Goal: Task Accomplishment & Management: Manage account settings

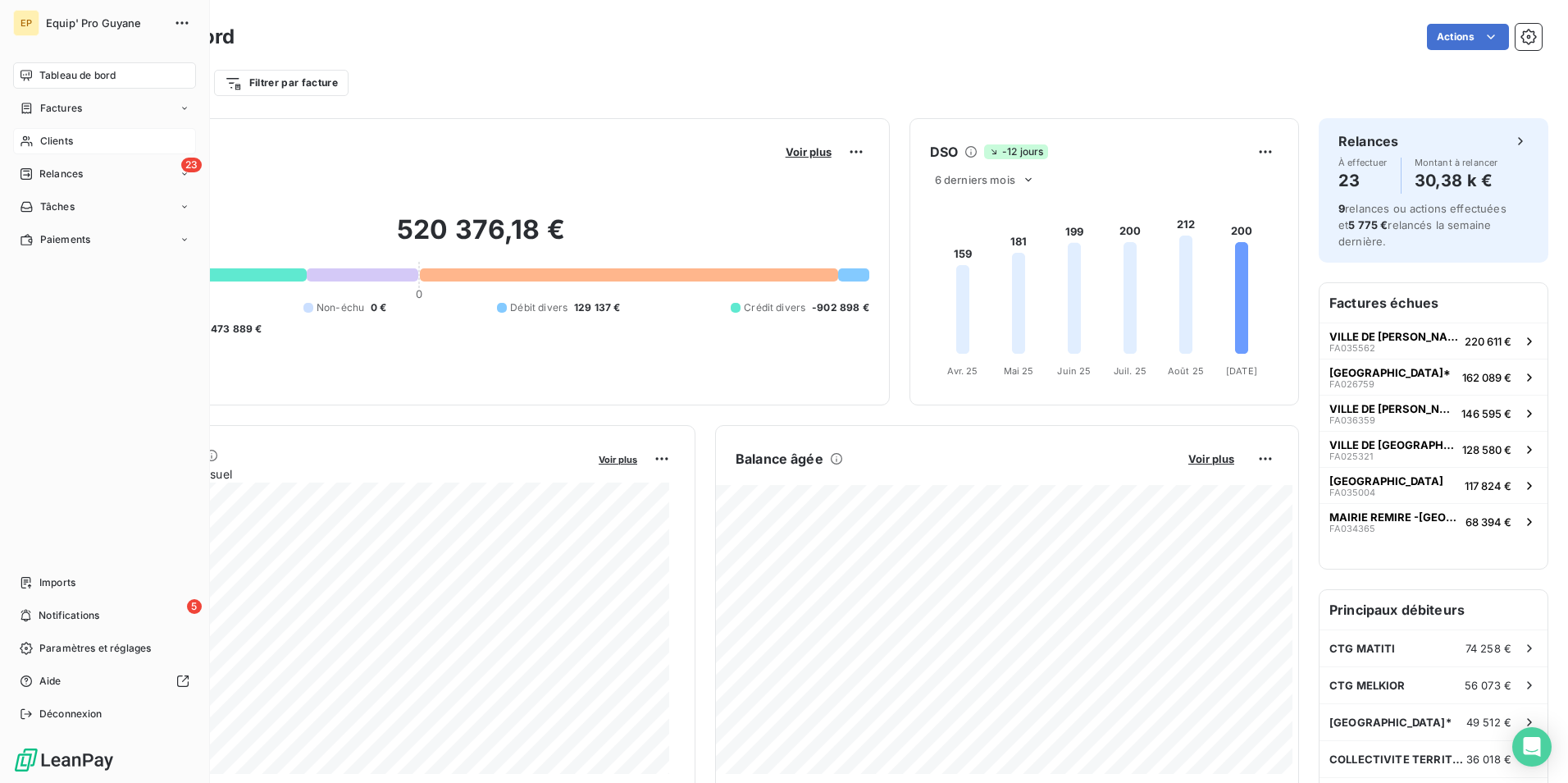
click at [60, 138] on span "Clients" at bounding box center [57, 141] width 32 height 14
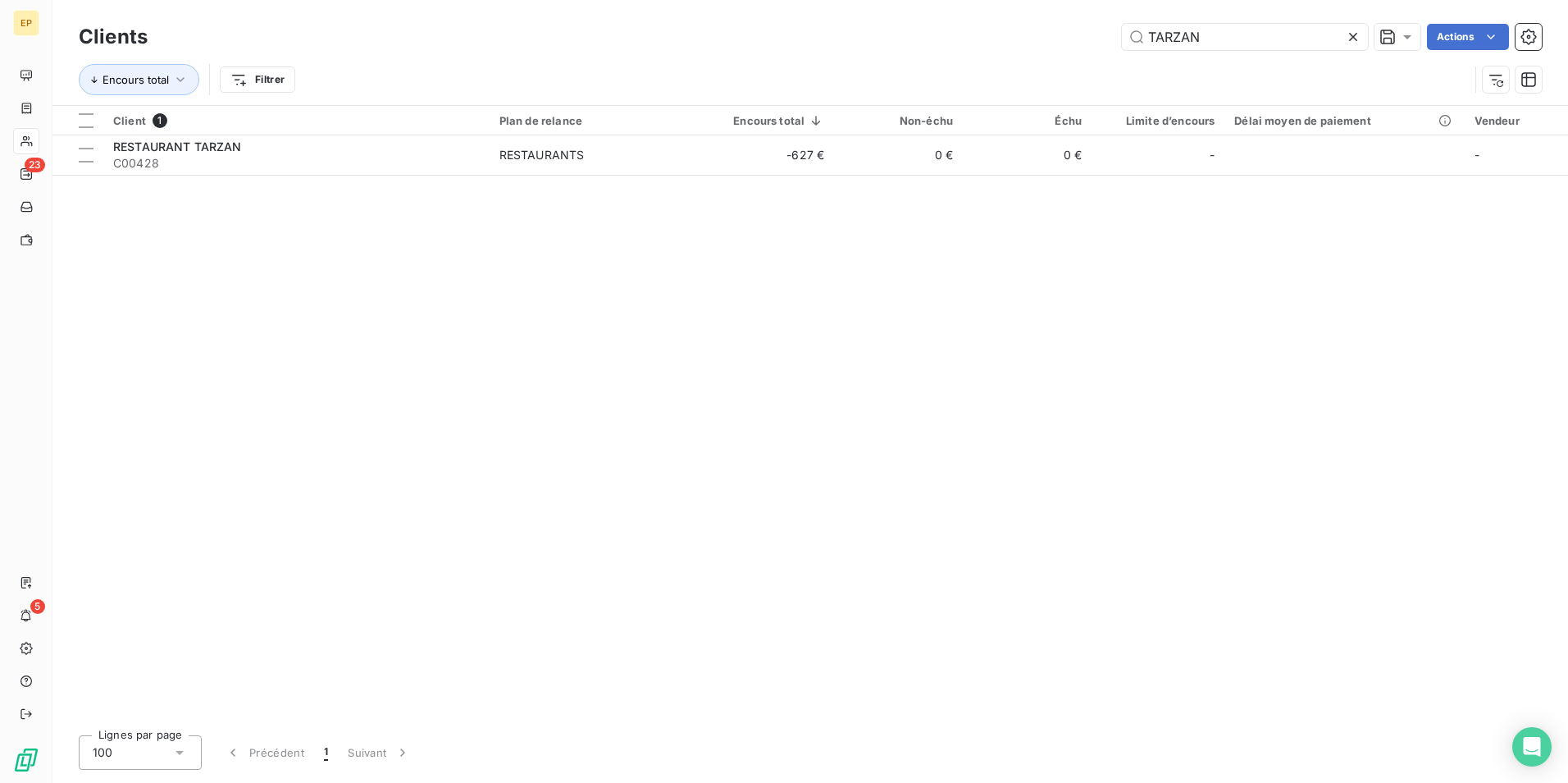
drag, startPoint x: 1208, startPoint y: 42, endPoint x: 1115, endPoint y: 28, distance: 94.0
click at [1115, 28] on div "TARZAN Actions" at bounding box center [854, 36] width 1374 height 26
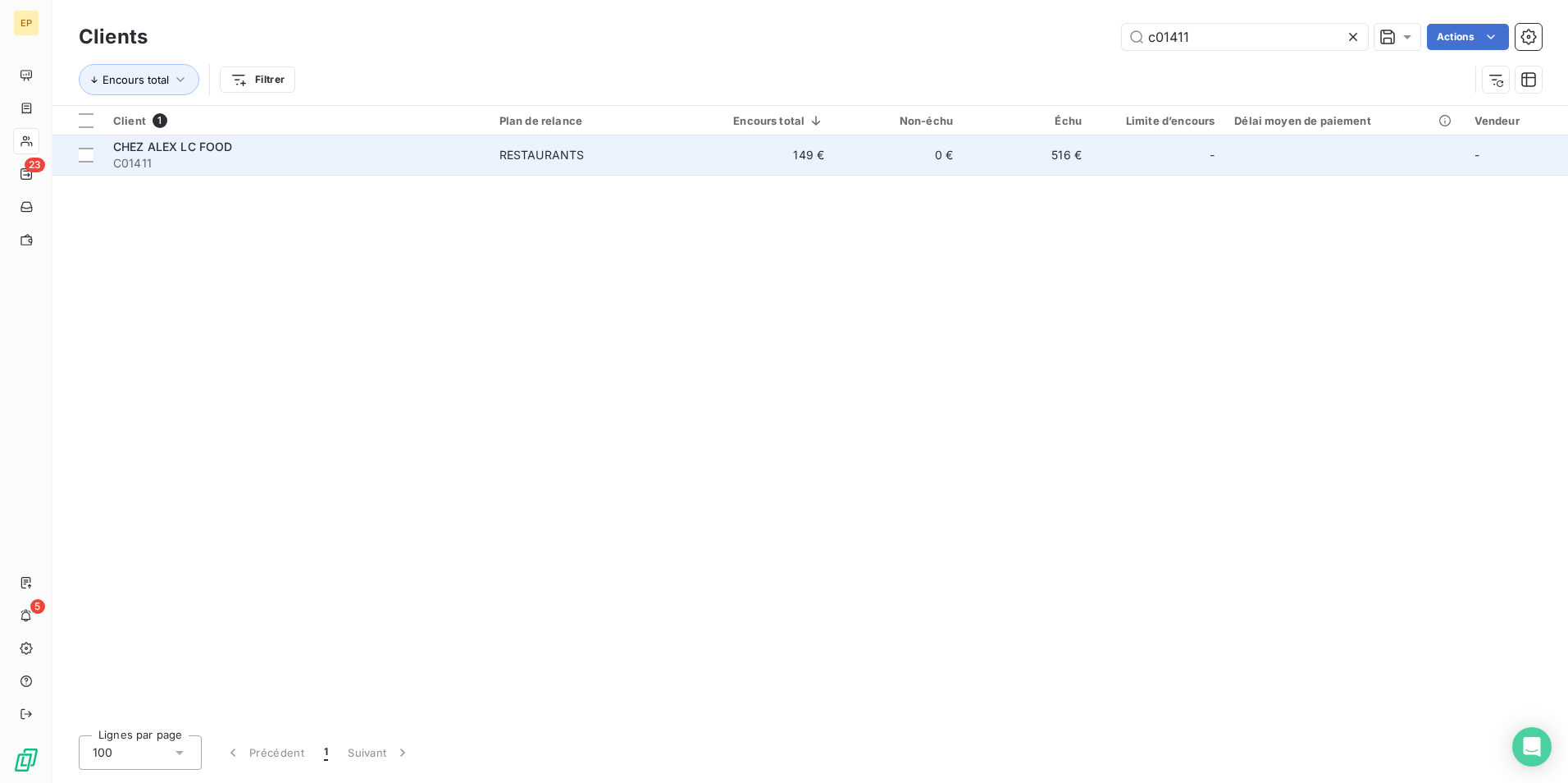
type input "c01411"
click at [543, 160] on div "RESTAURANTS" at bounding box center [542, 155] width 85 height 16
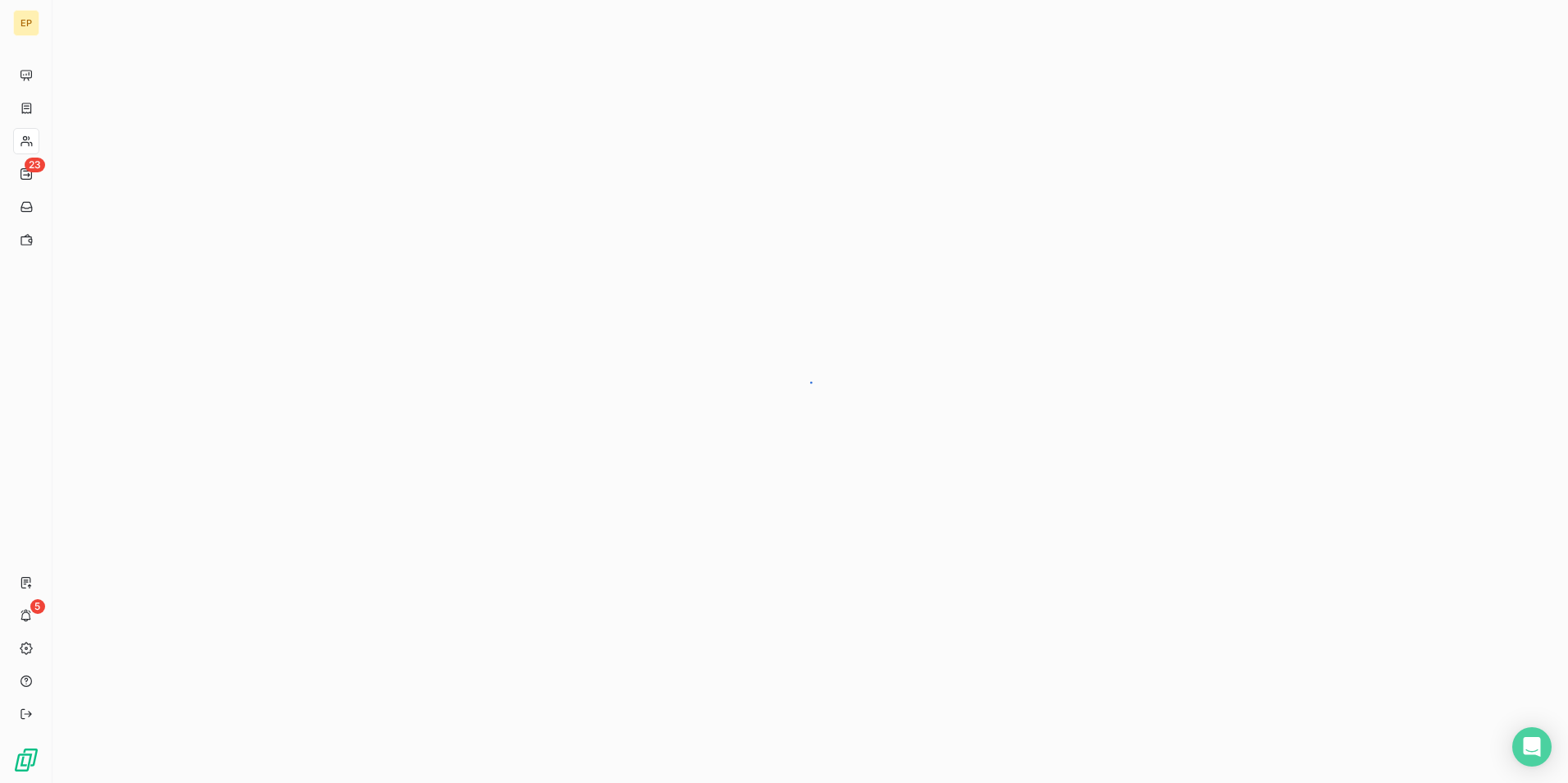
click at [543, 160] on div at bounding box center [810, 391] width 1516 height 783
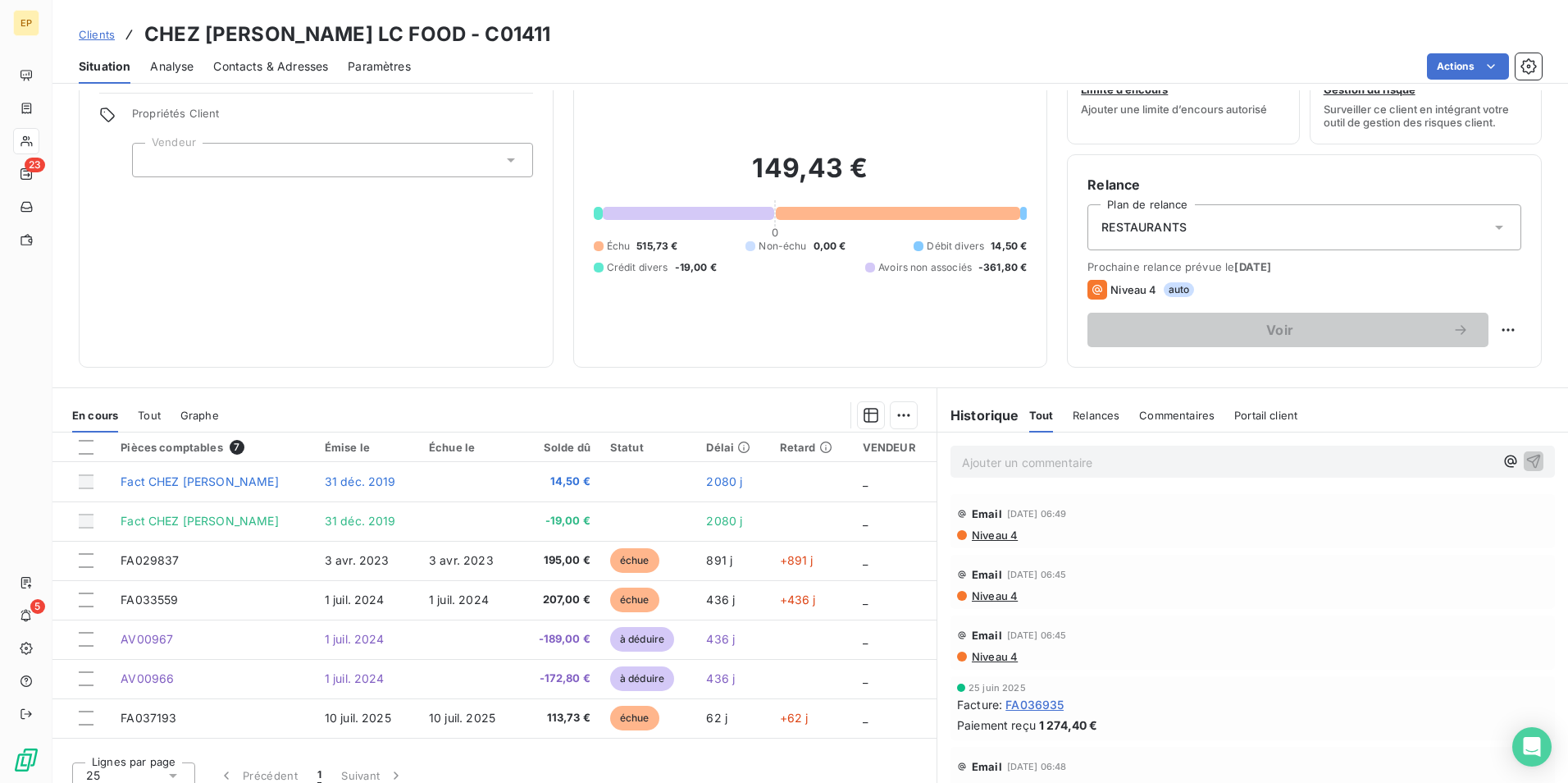
scroll to position [76, 0]
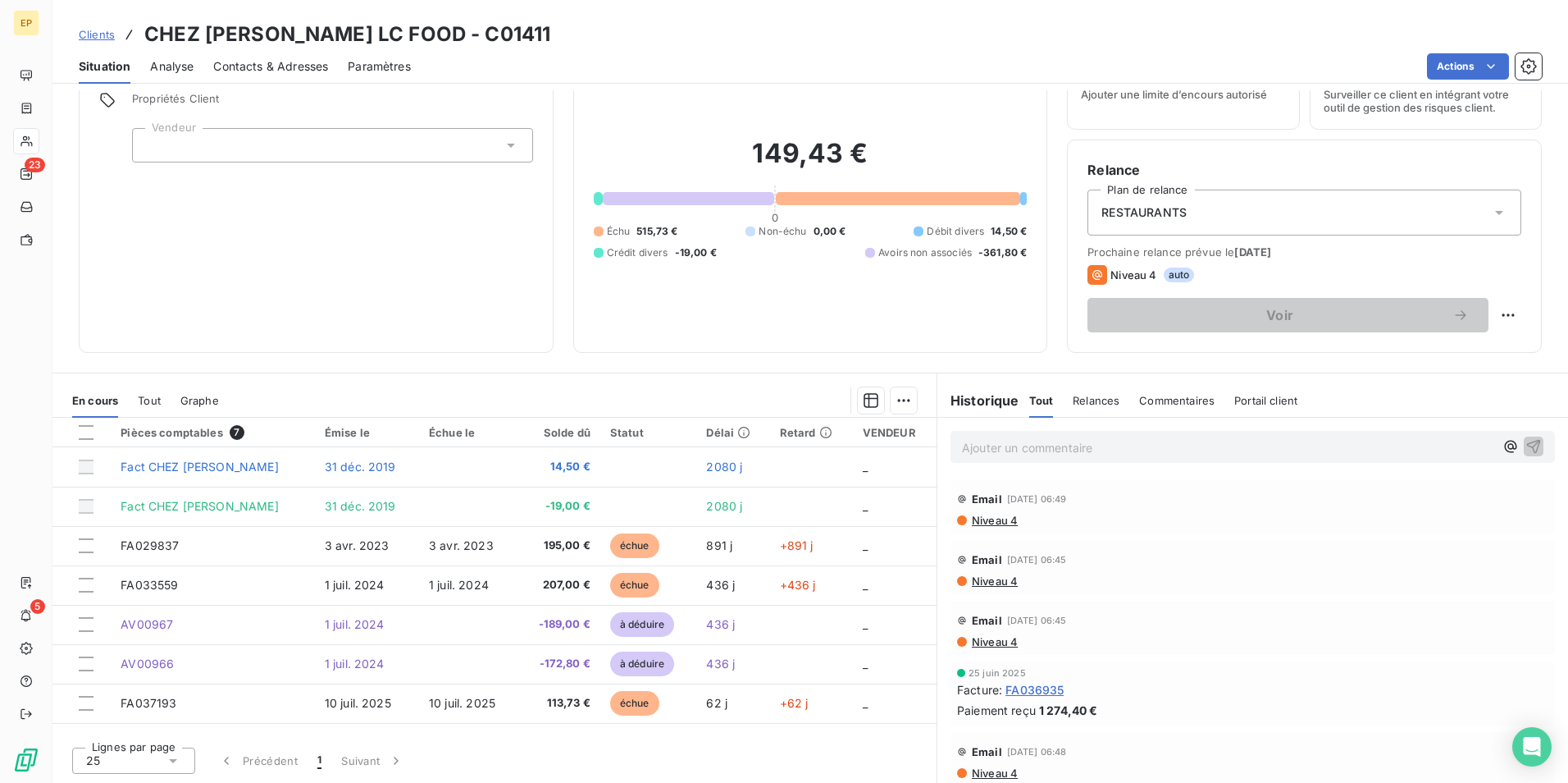
click at [971, 447] on p "Ajouter un commentaire ﻿" at bounding box center [1229, 447] width 533 height 21
click at [1089, 446] on span "CE JOUR CLIENT PASS2 POUR REGLER" at bounding box center [1072, 445] width 219 height 14
click at [1180, 447] on p "CE JOUR CLIENT PASSE POUR REGLER" at bounding box center [1229, 446] width 533 height 19
click at [994, 643] on span "Niveau 4" at bounding box center [994, 639] width 48 height 14
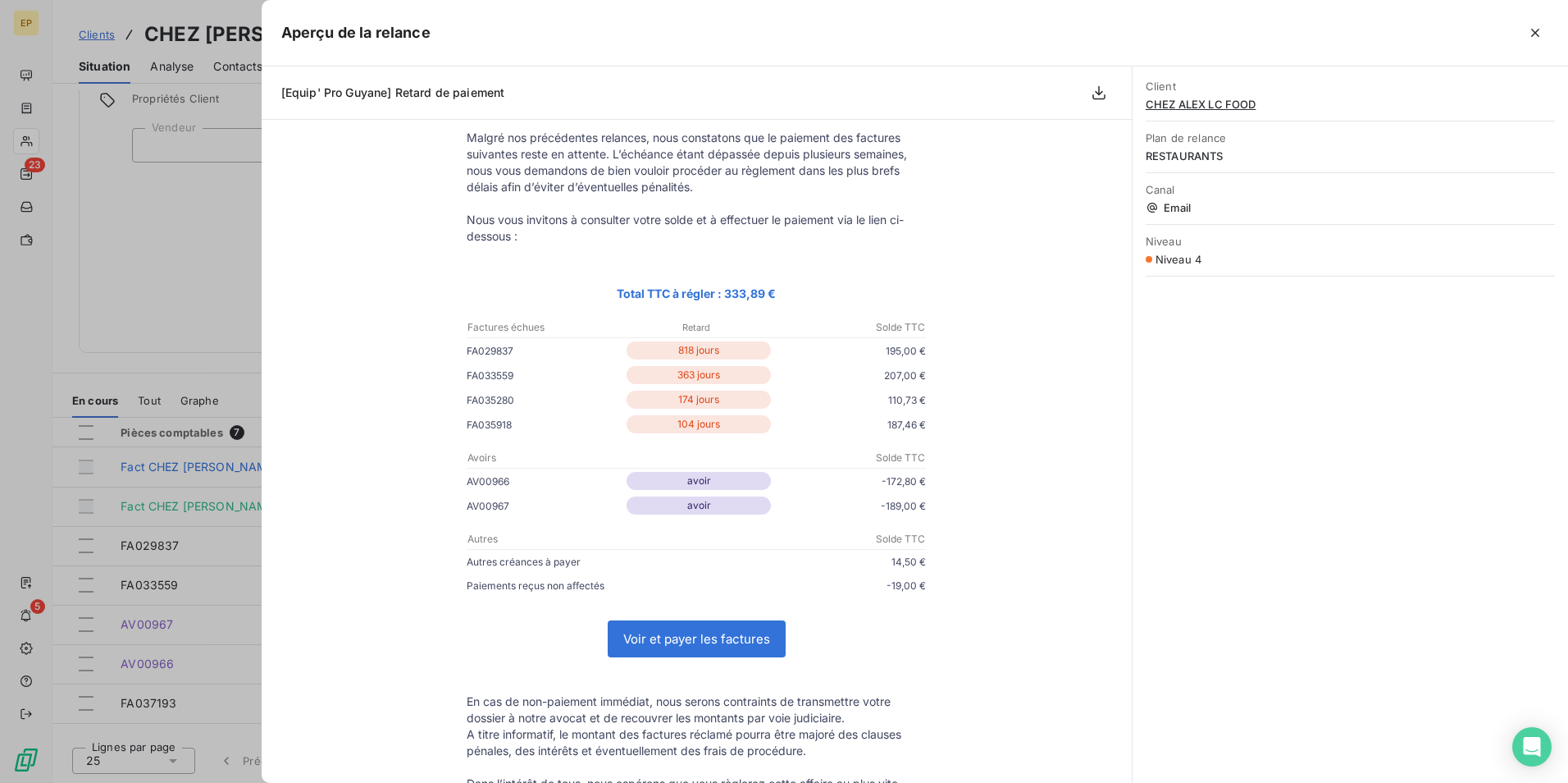
scroll to position [0, 0]
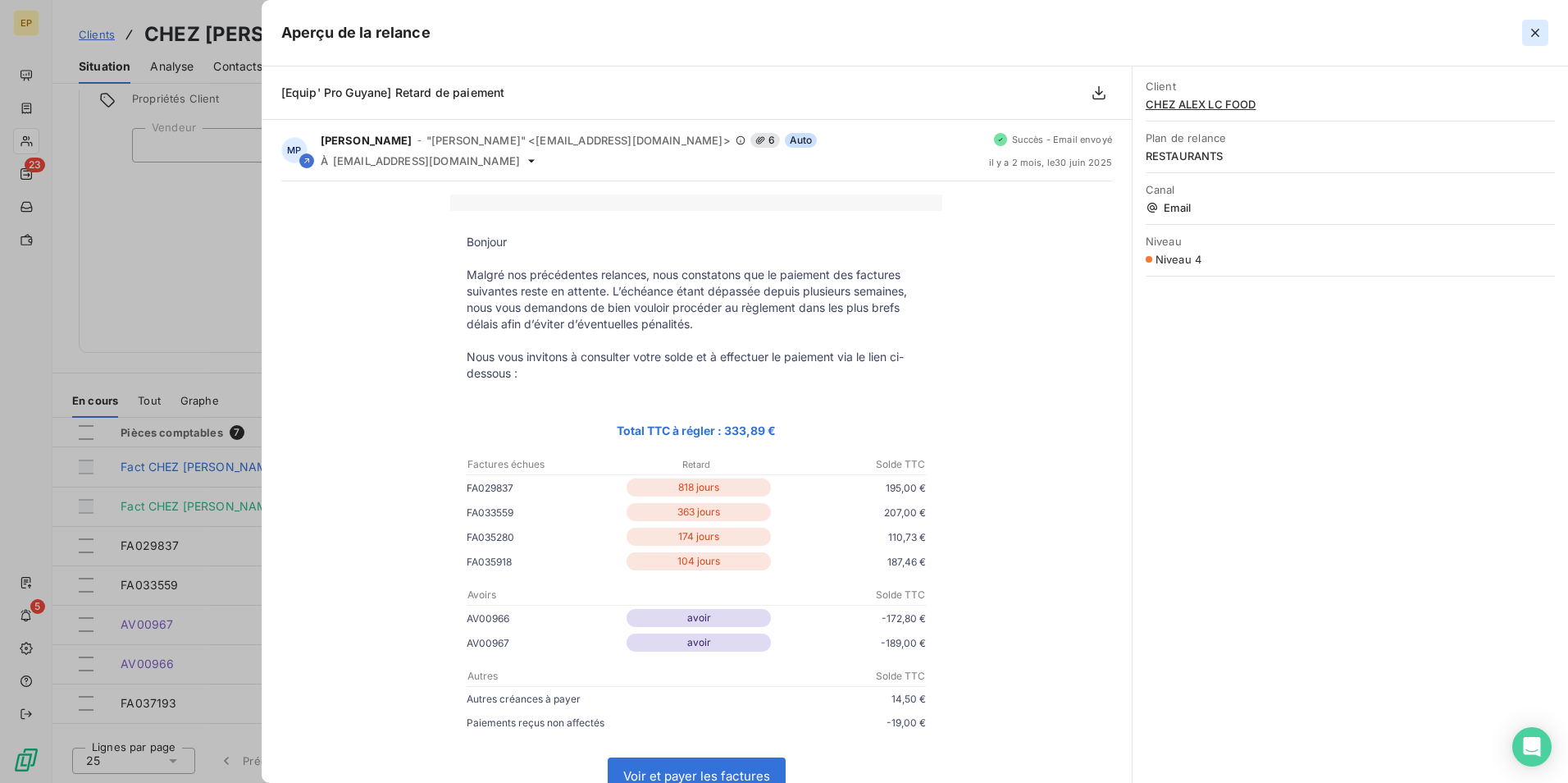
click at [1532, 31] on icon "button" at bounding box center [1535, 33] width 8 height 8
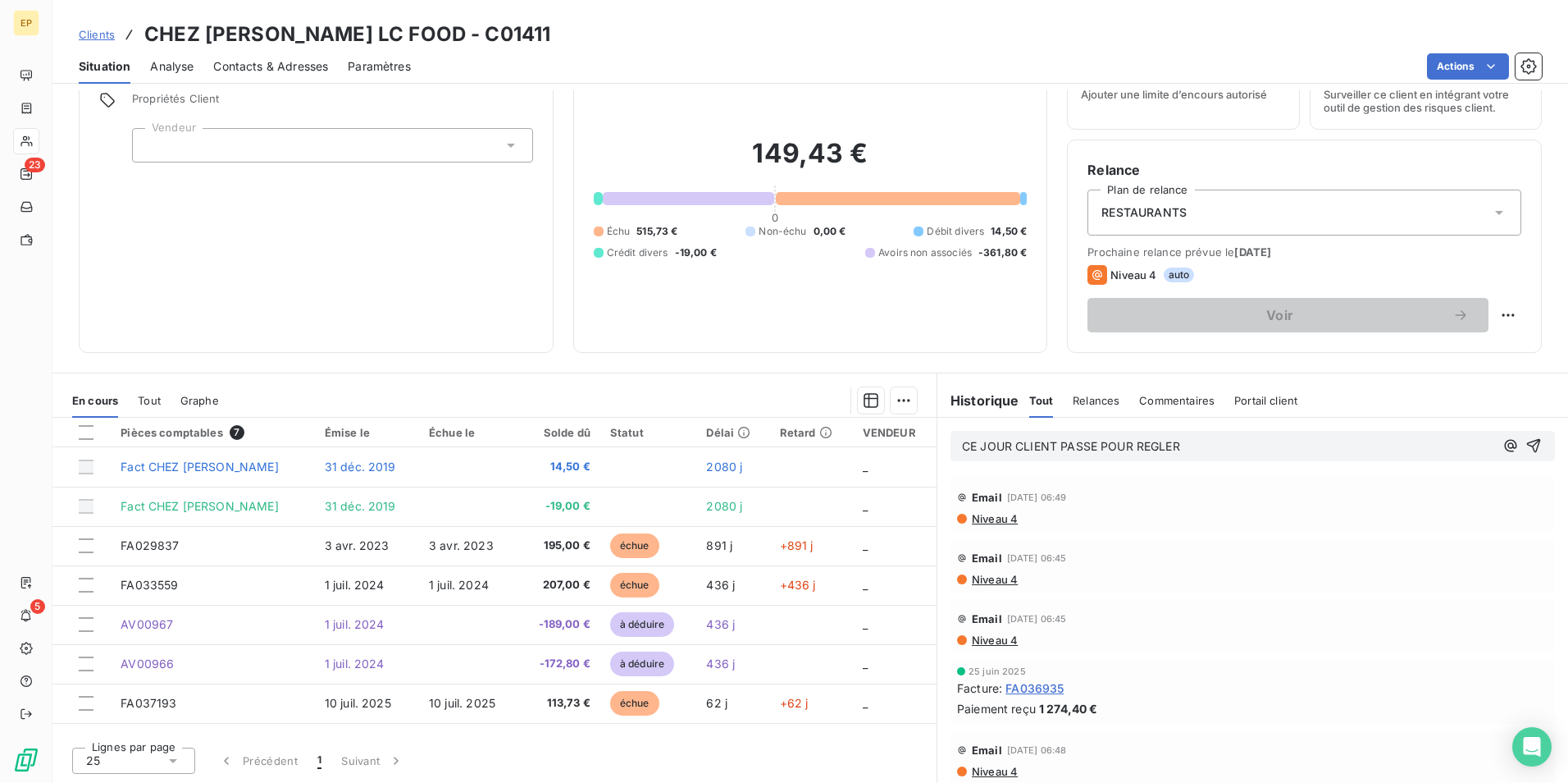
click at [992, 517] on span "Niveau 4" at bounding box center [994, 518] width 48 height 14
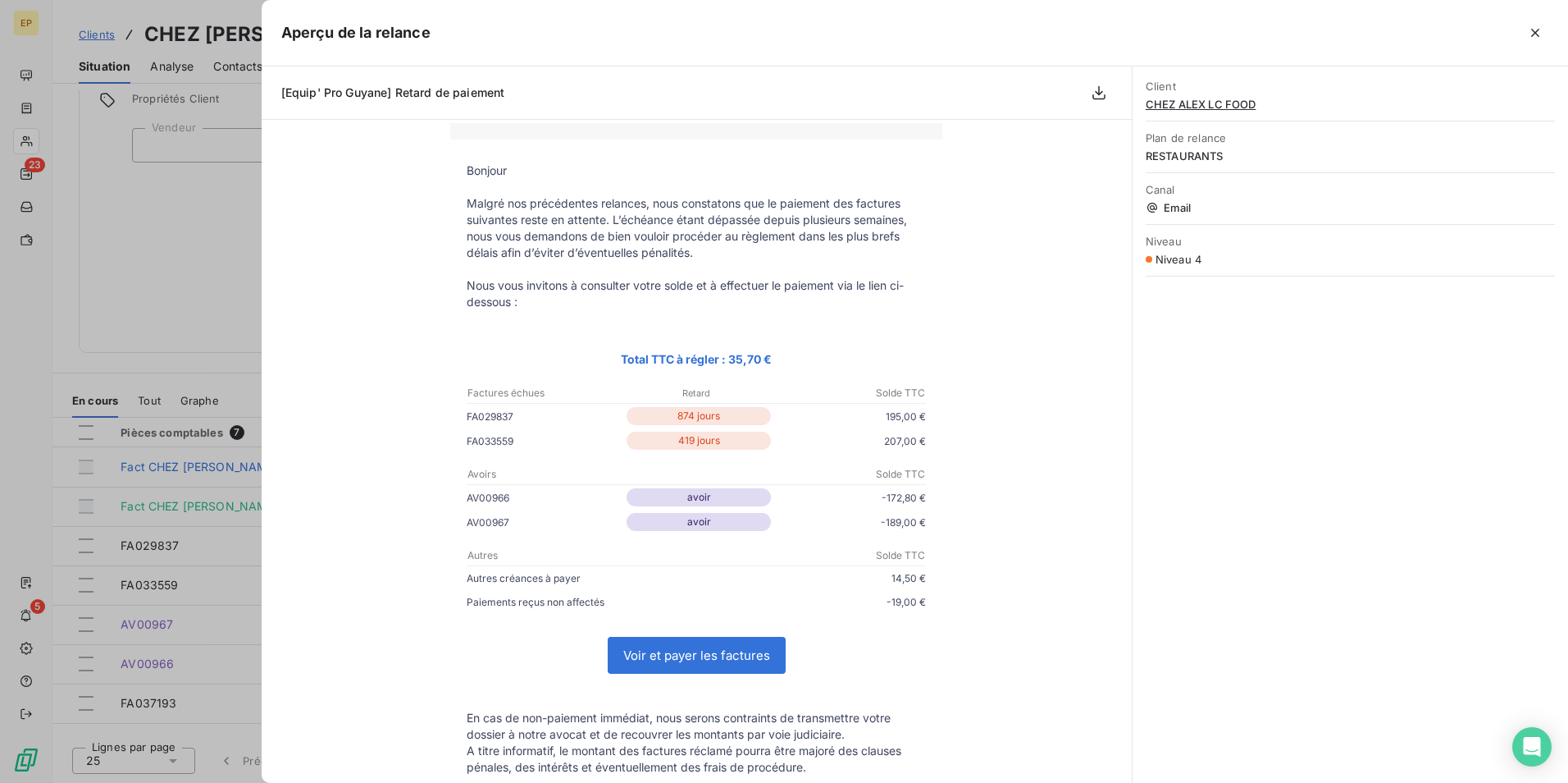
scroll to position [82, 0]
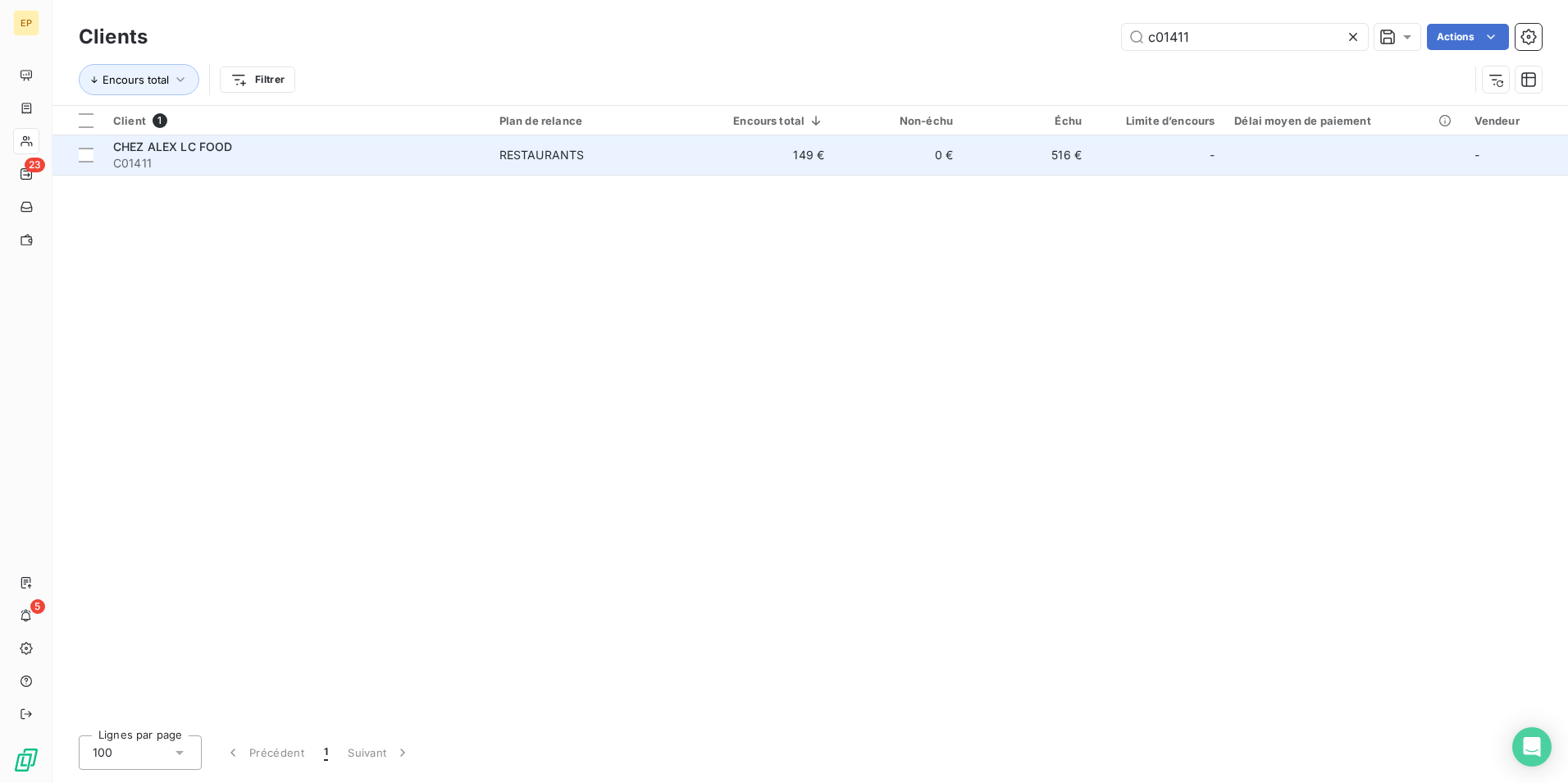
click at [555, 154] on div "RESTAURANTS" at bounding box center [542, 155] width 85 height 16
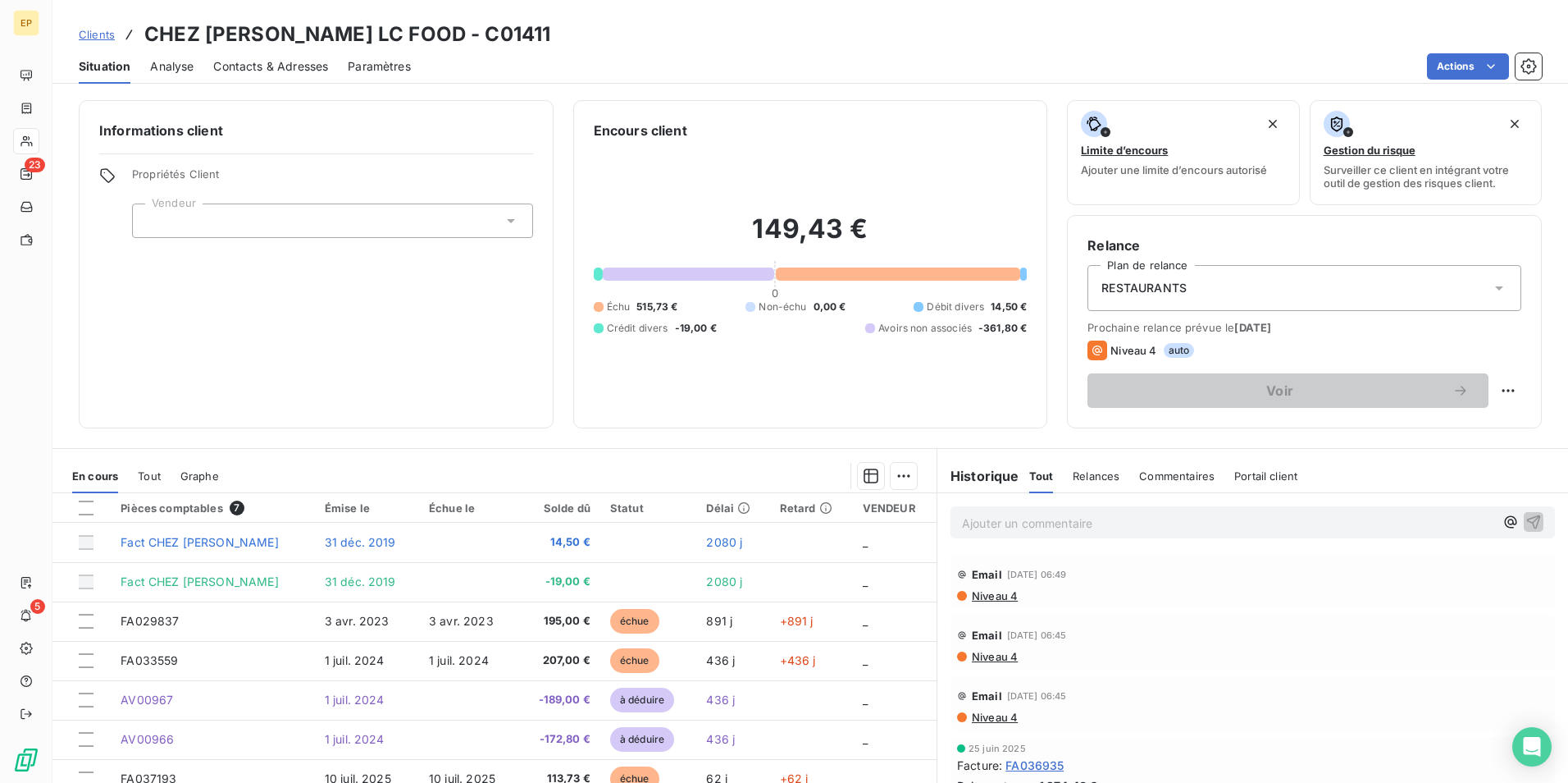
click at [951, 520] on div "Ajouter un commentaire ﻿" at bounding box center [1252, 521] width 604 height 32
click at [962, 520] on p "Ajouter un commentaire ﻿" at bounding box center [1229, 523] width 533 height 21
click at [1120, 522] on p "Client est venu régler ce jour" at bounding box center [1229, 522] width 533 height 19
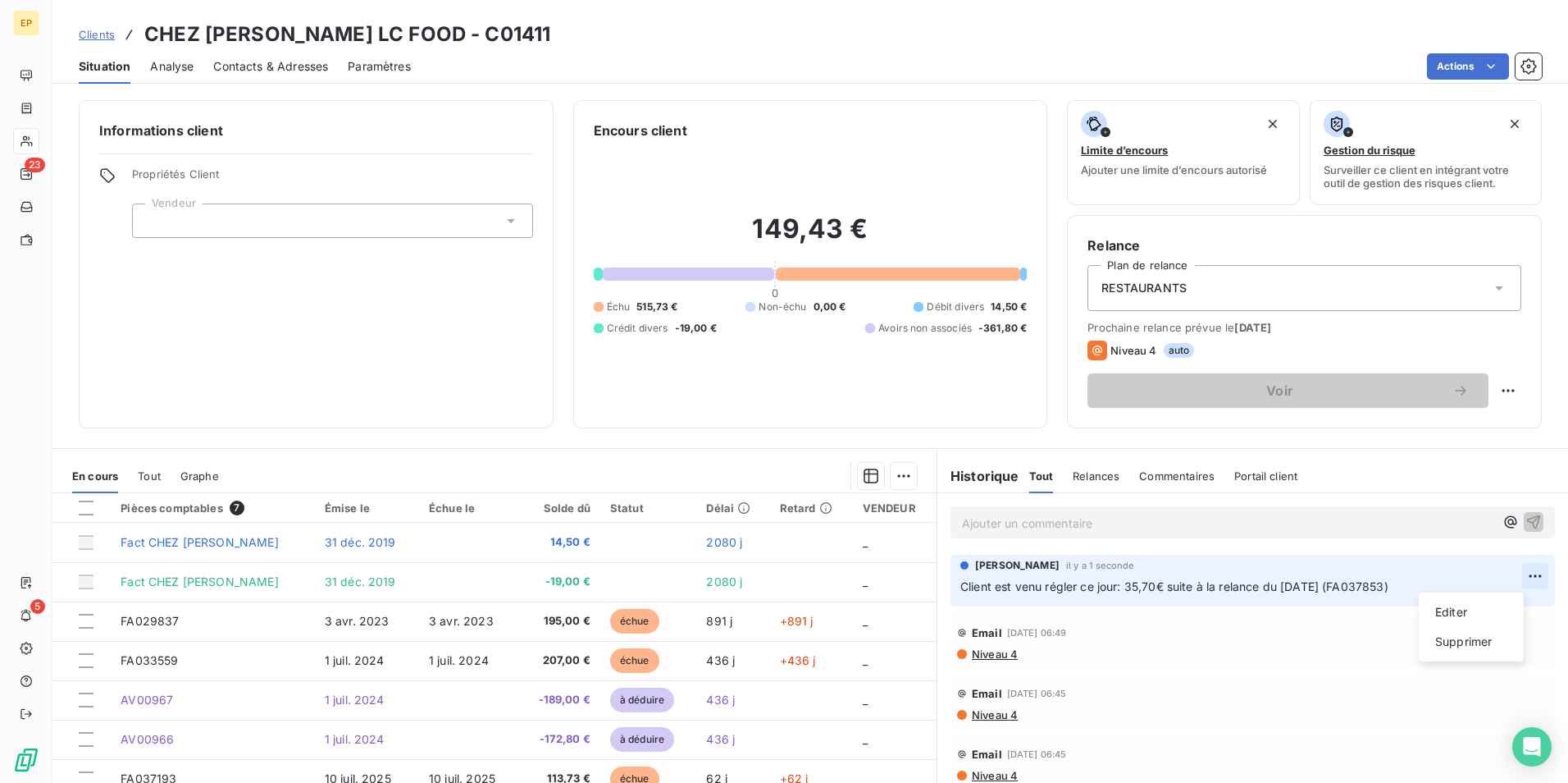
click at [1517, 576] on html "EP 23 5 Clients CHEZ ALEX LC FOOD - C01411 Situation Analyse Contacts & Adresse…" at bounding box center [784, 391] width 1568 height 783
click at [1447, 612] on div "Editer" at bounding box center [1471, 611] width 92 height 26
click at [1401, 587] on p "Client est venu régler ce jour: 35,70€ suite à la relance du [DATE] (FA037853)" at bounding box center [1241, 587] width 561 height 19
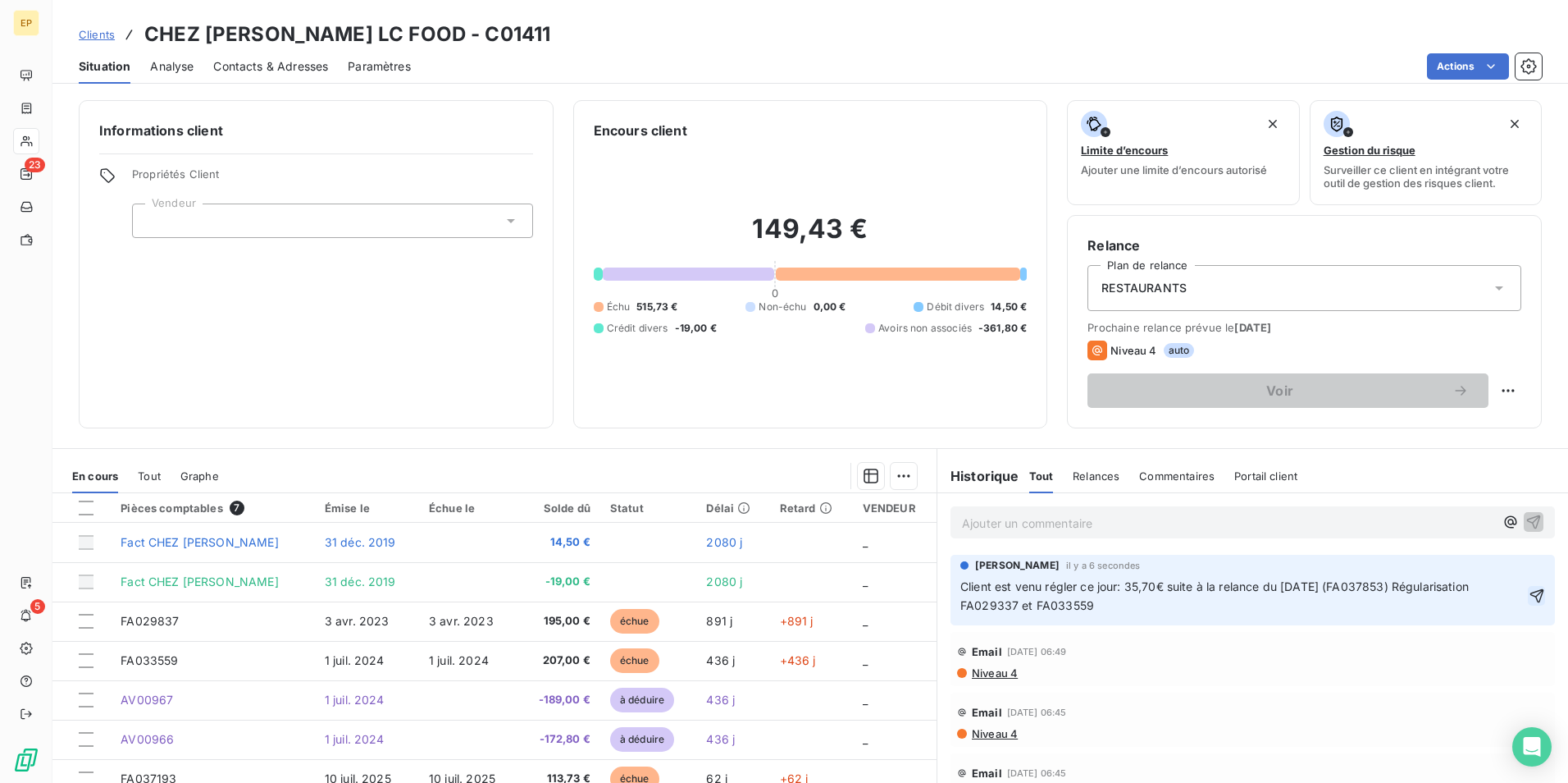
click at [1529, 590] on icon "button" at bounding box center [1536, 594] width 14 height 14
